Goal: Transaction & Acquisition: Purchase product/service

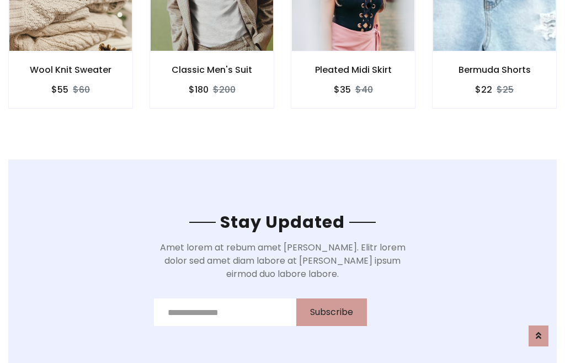
scroll to position [1662, 0]
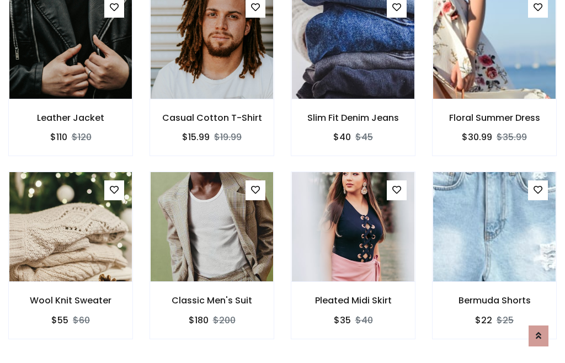
click at [282, 181] on div "Pleated Midi Skirt $35 $40" at bounding box center [352, 263] width 141 height 183
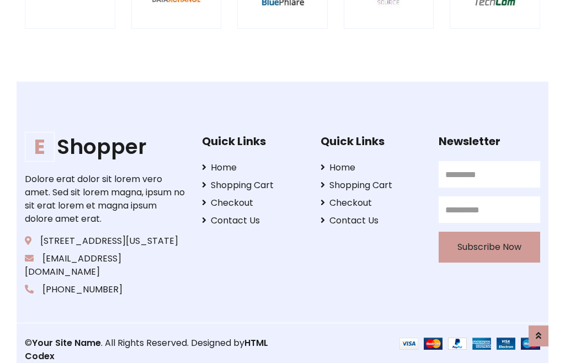
scroll to position [2100, 0]
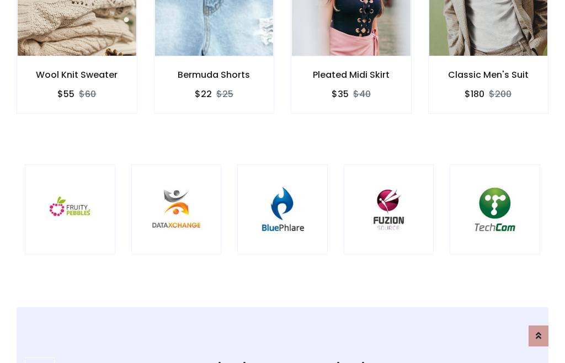
click at [282, 182] on img at bounding box center [282, 209] width 63 height 63
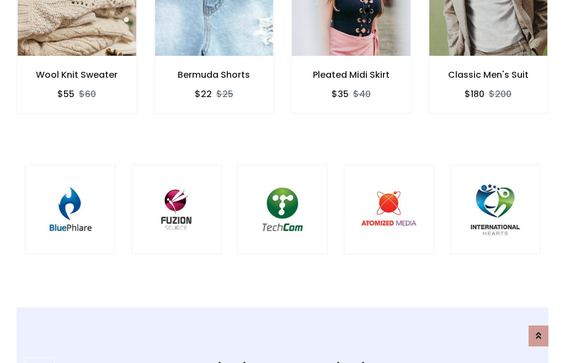
click at [282, 182] on img at bounding box center [282, 209] width 63 height 63
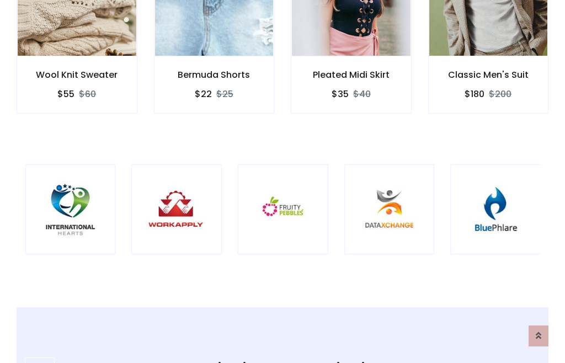
scroll to position [0, 0]
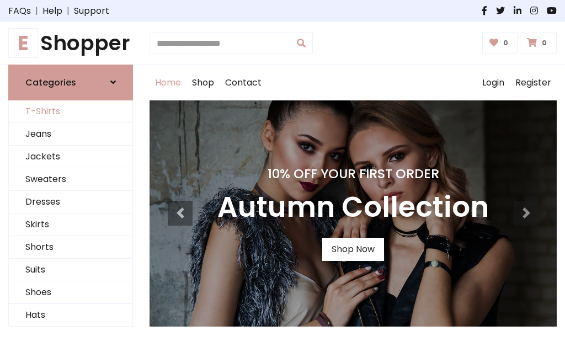
click at [71, 111] on link "T-Shirts" at bounding box center [71, 111] width 124 height 23
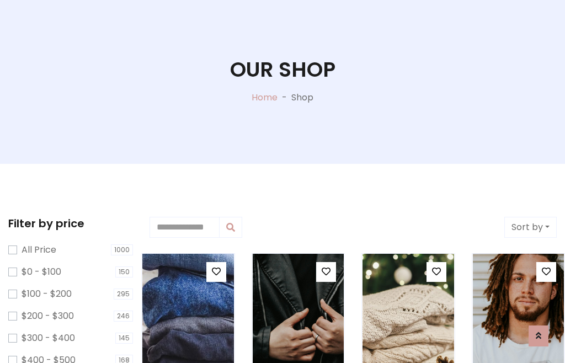
scroll to position [56, 0]
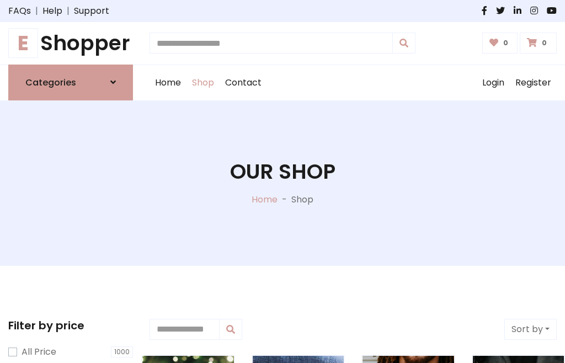
click at [71, 43] on h1 "E Shopper" at bounding box center [70, 43] width 125 height 25
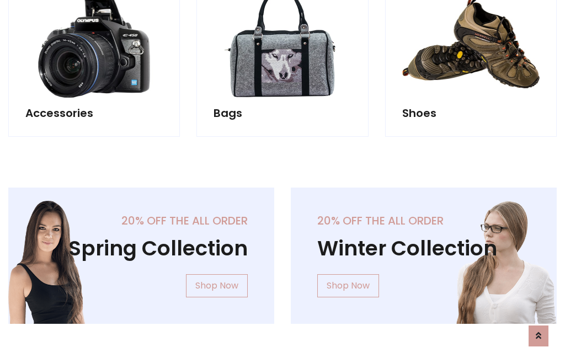
scroll to position [1072, 0]
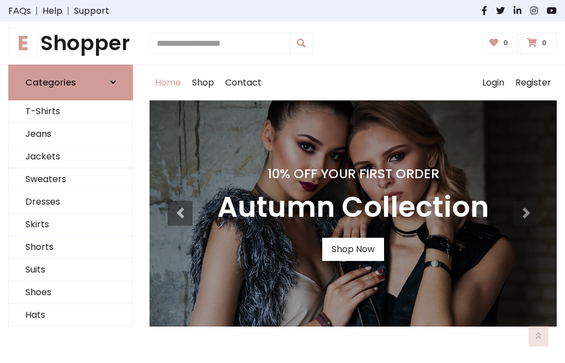
scroll to position [362, 0]
